Goal: Task Accomplishment & Management: Use online tool/utility

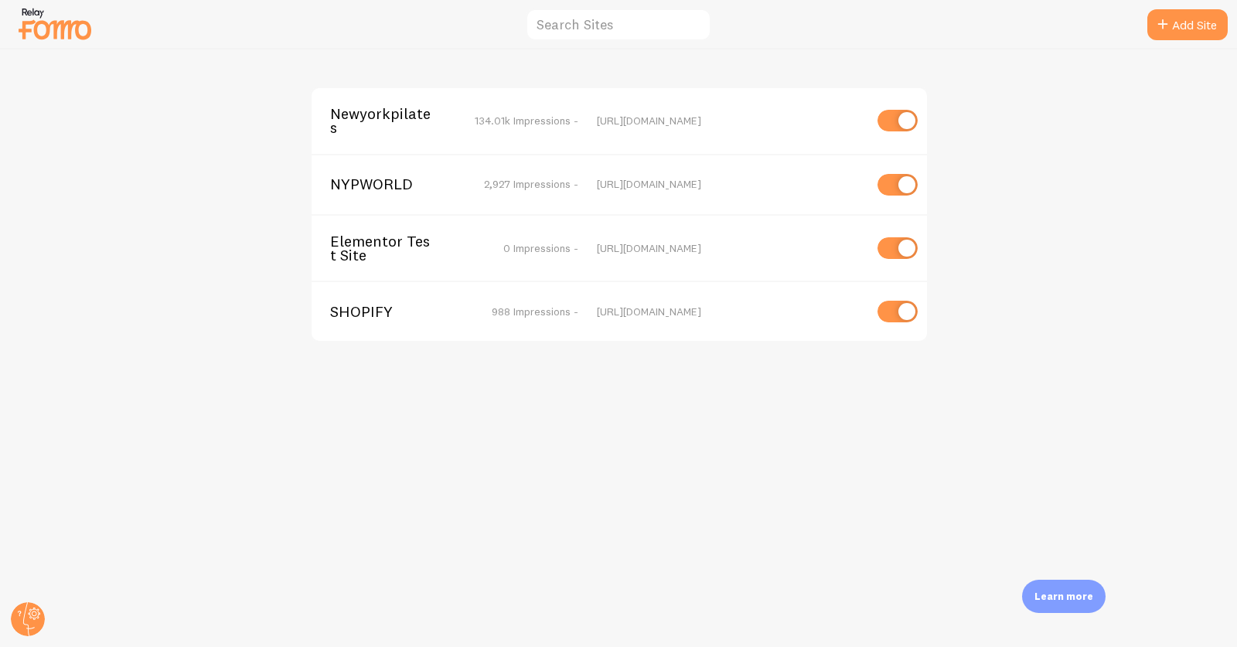
click at [375, 107] on span "Newyorkpilates" at bounding box center [392, 121] width 124 height 29
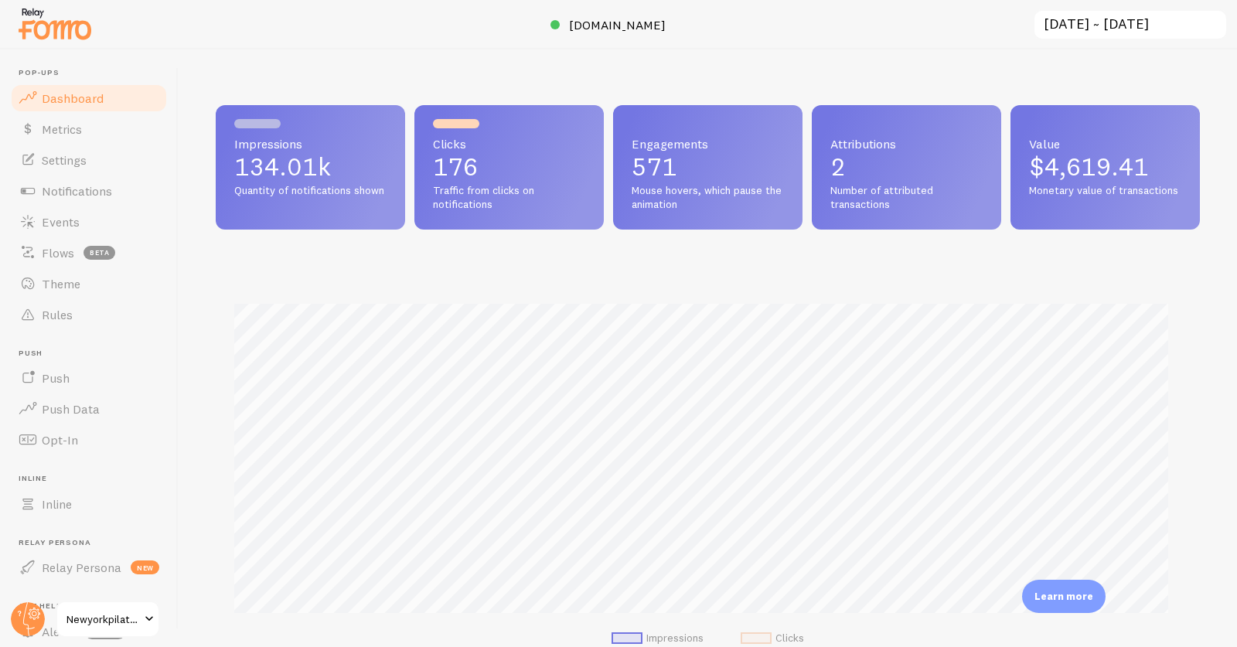
scroll to position [406, 970]
click at [63, 222] on span "Events" at bounding box center [61, 221] width 38 height 15
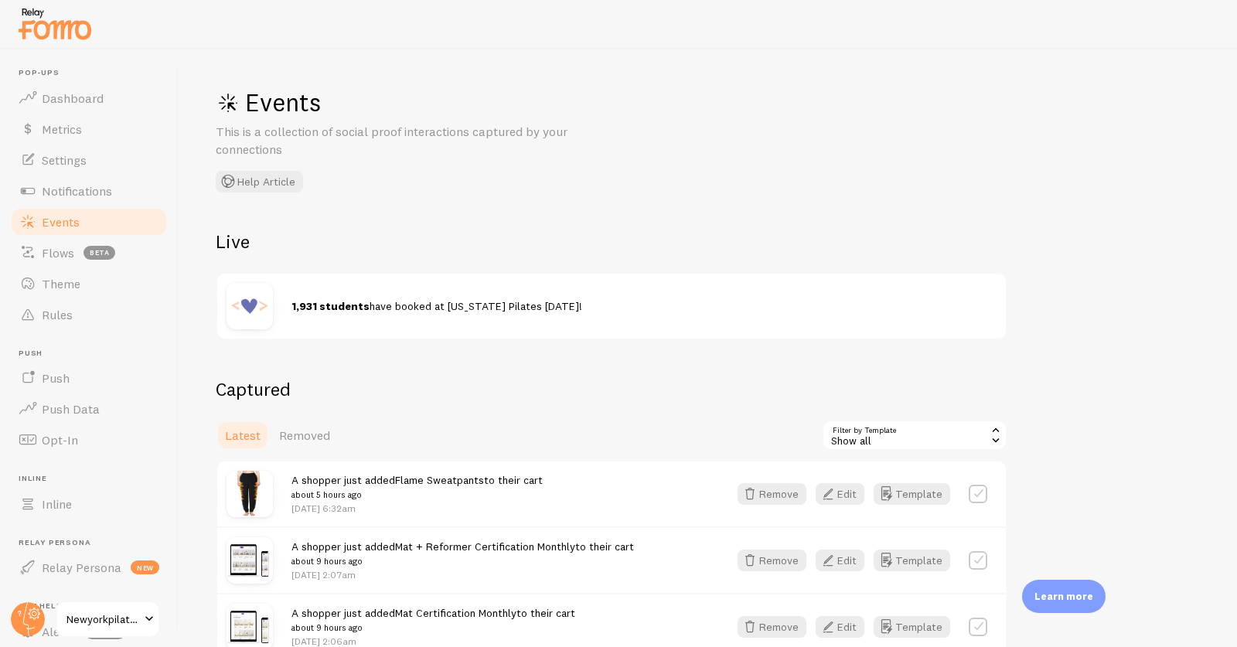
click at [896, 427] on div "Show all" at bounding box center [914, 435] width 185 height 31
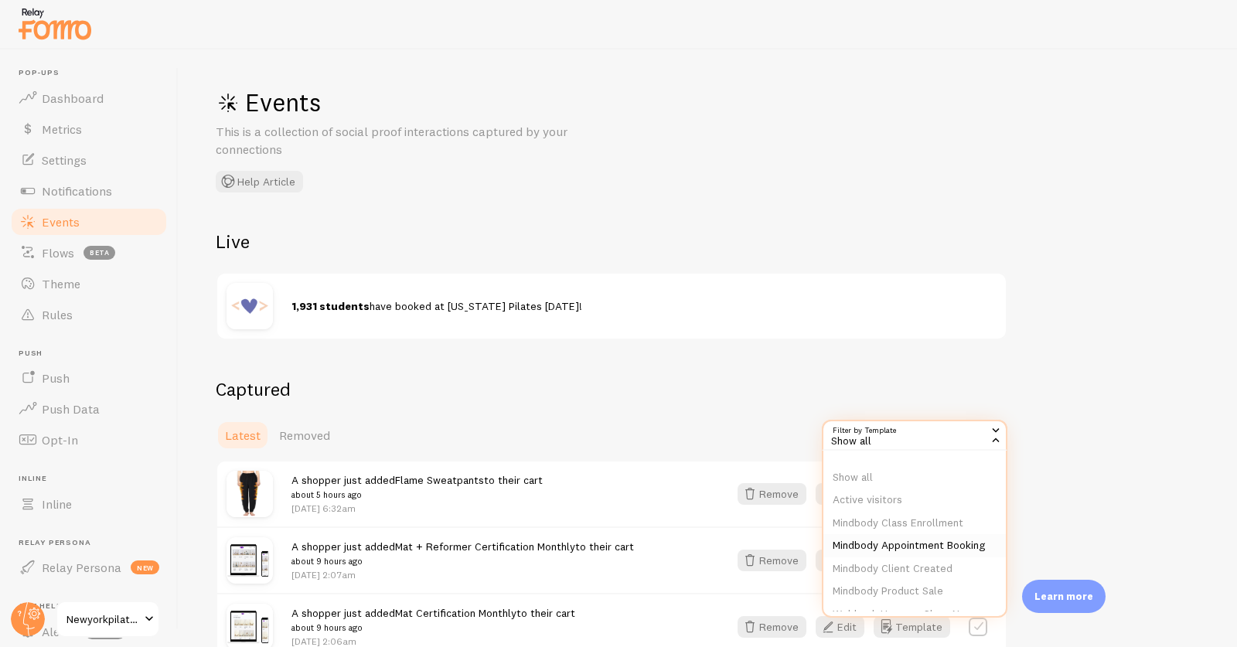
click at [917, 546] on li "Mindbody Appointment Booking" at bounding box center [914, 545] width 182 height 23
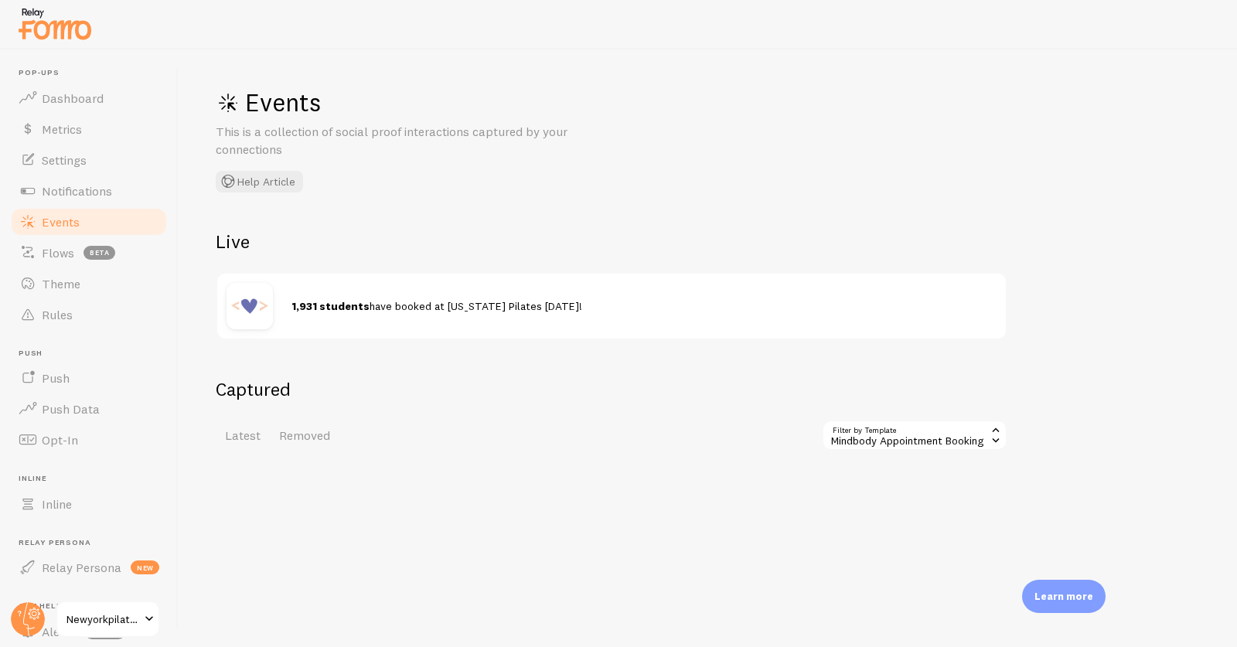
click at [901, 439] on div "Mindbody Appointment Booking" at bounding box center [914, 435] width 185 height 31
click at [917, 526] on li "Mindbody Class Enrollment" at bounding box center [914, 523] width 182 height 23
click at [68, 183] on span "Notifications" at bounding box center [77, 190] width 70 height 15
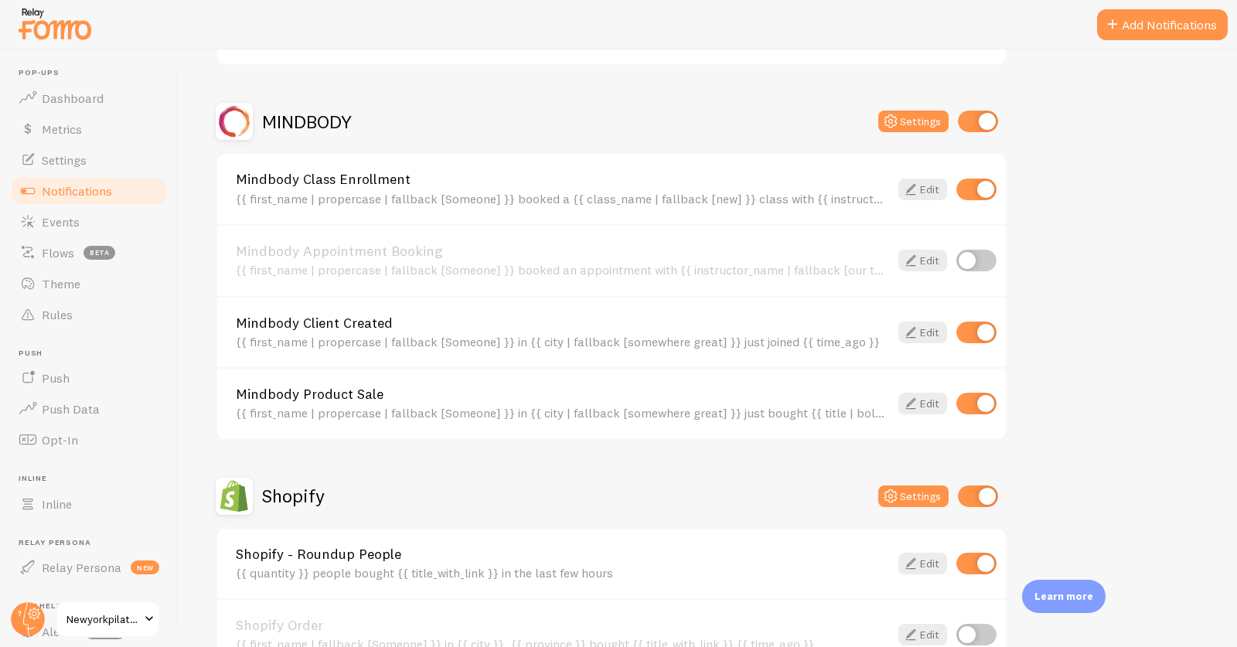
scroll to position [1111, 0]
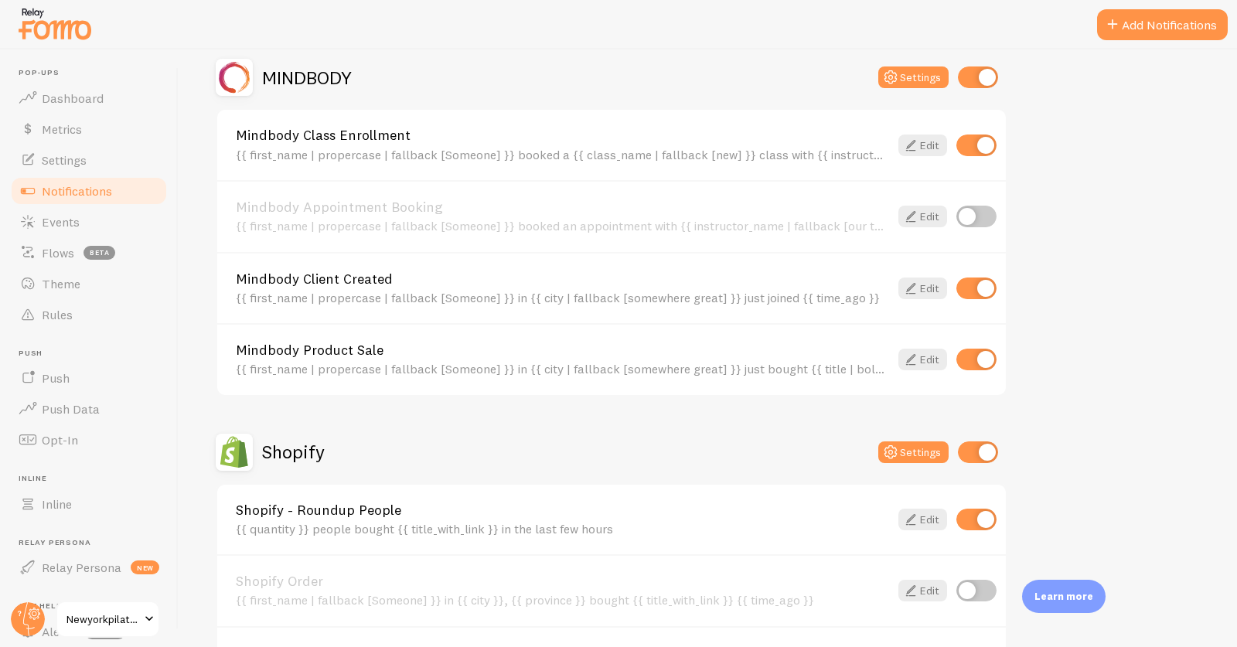
click at [316, 74] on h2 "MINDBODY" at bounding box center [307, 78] width 90 height 24
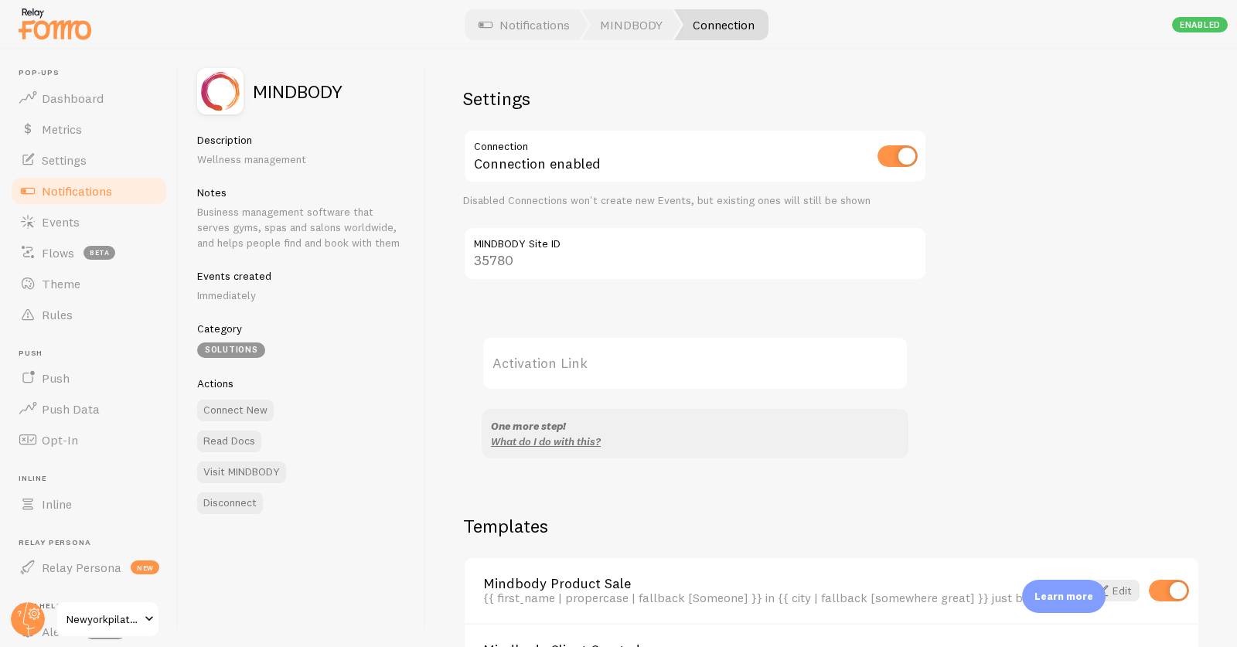
click at [711, 380] on label "Activation Link" at bounding box center [694, 363] width 427 height 54
click at [711, 380] on input "Activation Link" at bounding box center [694, 363] width 427 height 54
click at [233, 434] on link "Read Docs" at bounding box center [229, 441] width 64 height 22
